Goal: Check status: Check status

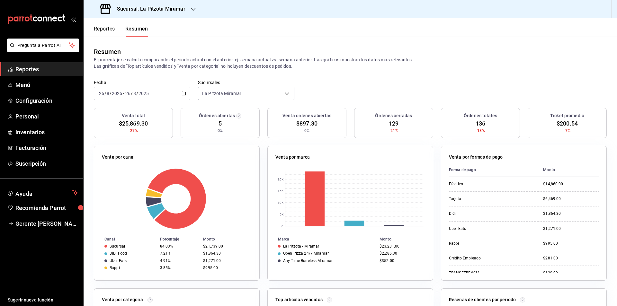
drag, startPoint x: 184, startPoint y: 92, endPoint x: 183, endPoint y: 85, distance: 7.1
click at [184, 91] on div "[DATE] [DATE] - [DATE] [DATE]" at bounding box center [142, 93] width 96 height 13
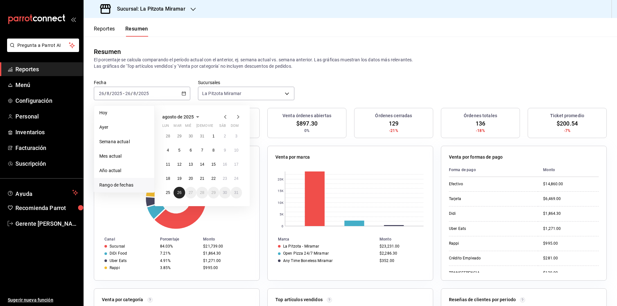
click at [180, 192] on abbr "26" at bounding box center [179, 192] width 4 height 4
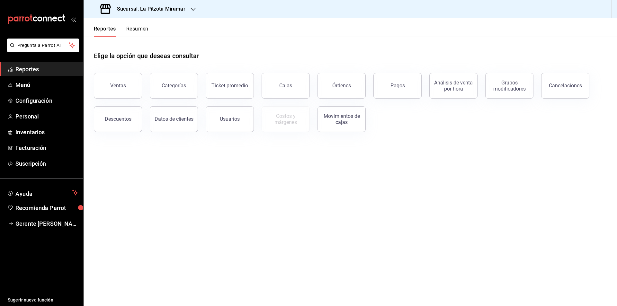
click at [138, 17] on div "Sucursal: La Pitzota Miramar" at bounding box center [144, 9] width 110 height 18
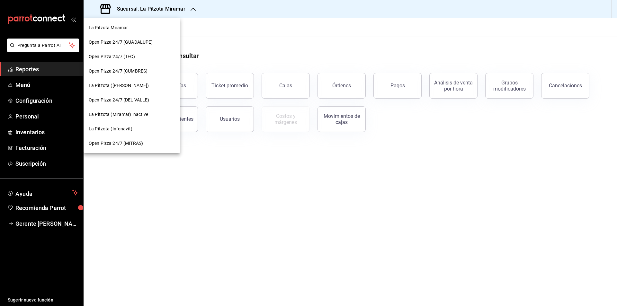
click at [139, 22] on div "La Pitzota Miramar" at bounding box center [132, 28] width 96 height 14
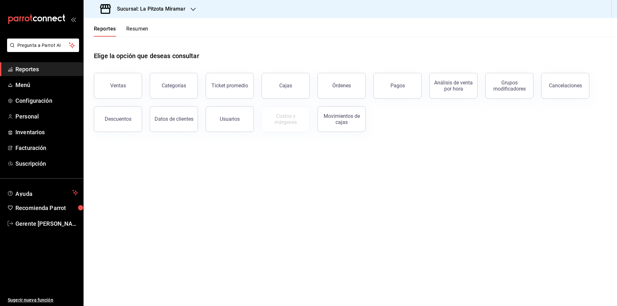
click at [151, 30] on header "Reportes Resumen" at bounding box center [350, 27] width 533 height 19
click at [148, 30] on button "Resumen" at bounding box center [137, 31] width 22 height 11
